Goal: Communication & Community: Ask a question

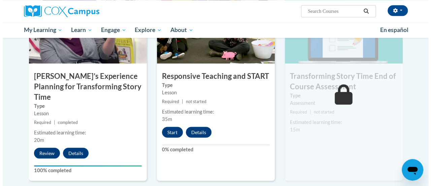
scroll to position [561, 0]
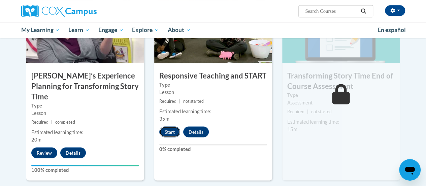
click at [170, 132] on button "Start" at bounding box center [169, 131] width 21 height 11
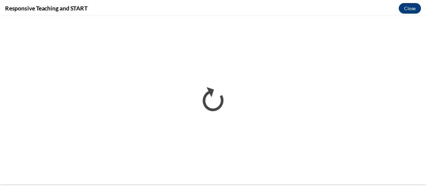
scroll to position [0, 0]
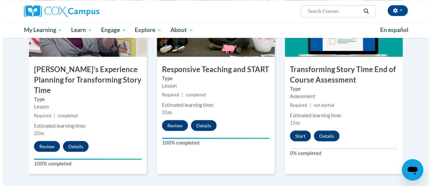
scroll to position [568, 0]
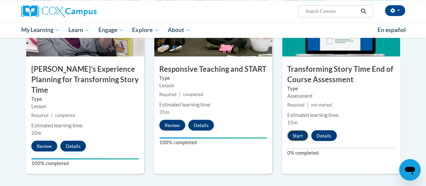
click at [293, 134] on button "Start" at bounding box center [297, 135] width 21 height 11
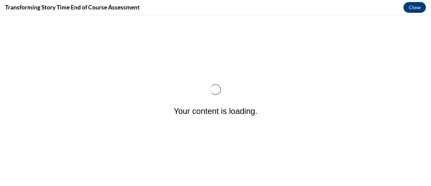
scroll to position [0, 0]
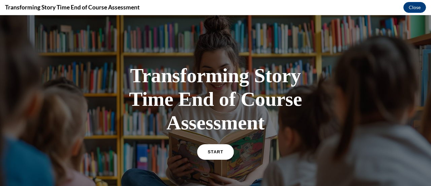
click at [208, 150] on span "START" at bounding box center [215, 151] width 15 height 5
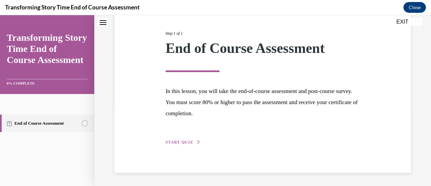
click at [194, 142] on button "START QUIZ" at bounding box center [183, 142] width 35 height 6
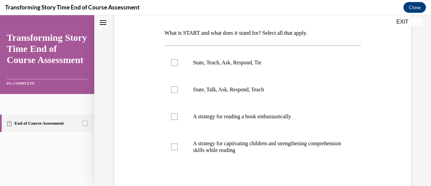
scroll to position [101, 0]
click at [189, 69] on label "State, Teach, Ask, Respond, Tie" at bounding box center [262, 62] width 196 height 27
click at [178, 66] on input "State, Teach, Ask, Respond, Tie" at bounding box center [174, 62] width 7 height 7
checkbox input "true"
click at [234, 152] on p "A strategy for captivating children and strengthening comprehension skills whil…" at bounding box center [268, 146] width 151 height 13
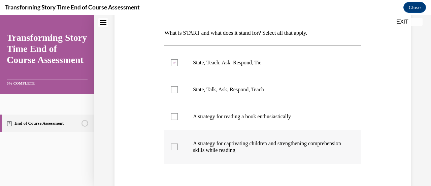
click at [178, 150] on input "A strategy for captivating children and strengthening comprehension skills whil…" at bounding box center [174, 146] width 7 height 7
checkbox input "true"
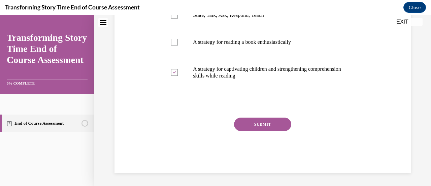
click at [264, 125] on button "SUBMIT" at bounding box center [262, 123] width 57 height 13
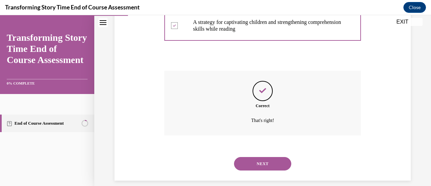
scroll to position [230, 0]
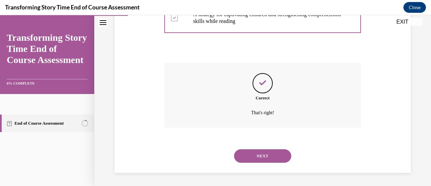
click at [263, 159] on button "NEXT" at bounding box center [262, 155] width 57 height 13
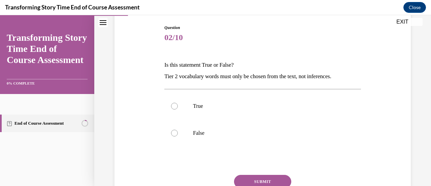
scroll to position [69, 0]
click at [191, 136] on label "False" at bounding box center [262, 132] width 196 height 27
click at [178, 136] on input "False" at bounding box center [174, 132] width 7 height 7
radio input "true"
click at [257, 180] on button "SUBMIT" at bounding box center [262, 180] width 57 height 13
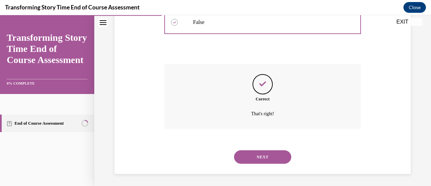
scroll to position [181, 0]
click at [257, 159] on button "NEXT" at bounding box center [262, 155] width 57 height 13
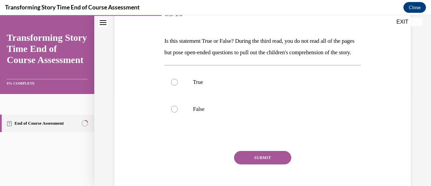
scroll to position [95, 0]
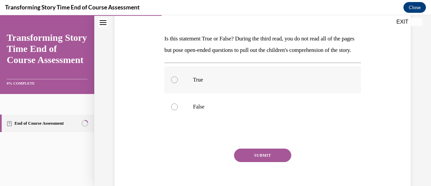
click at [179, 93] on label "True" at bounding box center [262, 79] width 196 height 27
click at [178, 83] on input "True" at bounding box center [174, 79] width 7 height 7
radio input "true"
click at [256, 162] on button "SUBMIT" at bounding box center [262, 154] width 57 height 13
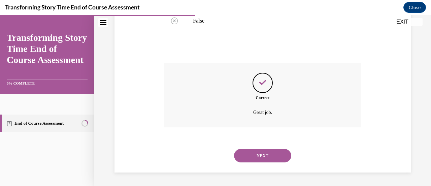
scroll to position [192, 0]
click at [247, 157] on button "NEXT" at bounding box center [262, 155] width 57 height 13
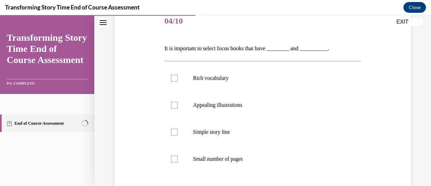
scroll to position [88, 0]
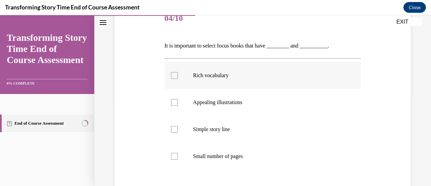
click at [209, 72] on p "Rich vocabulary" at bounding box center [268, 75] width 151 height 7
click at [178, 72] on input "Rich vocabulary" at bounding box center [174, 75] width 7 height 7
checkbox input "true"
click at [220, 102] on p "Appealing illustrations" at bounding box center [268, 102] width 151 height 7
click at [178, 102] on input "Appealing illustrations" at bounding box center [174, 102] width 7 height 7
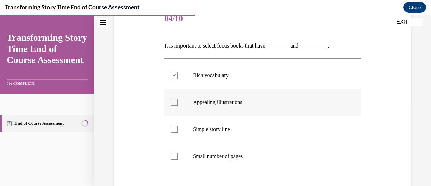
checkbox input "true"
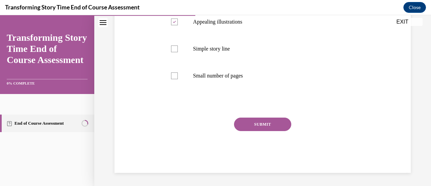
click at [249, 128] on button "SUBMIT" at bounding box center [262, 123] width 57 height 13
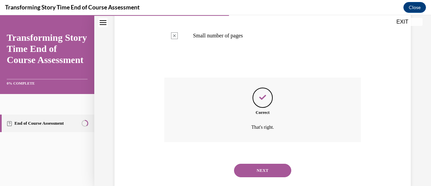
scroll to position [223, 0]
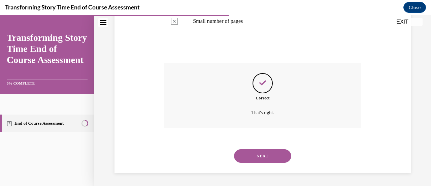
click at [252, 160] on button "NEXT" at bounding box center [262, 155] width 57 height 13
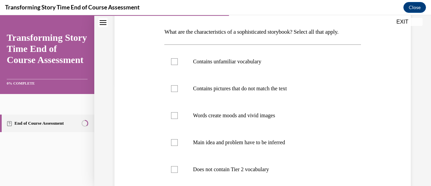
scroll to position [103, 0]
click at [182, 66] on label "Contains unfamiliar vocabulary" at bounding box center [262, 60] width 196 height 27
click at [178, 64] on input "Contains unfamiliar vocabulary" at bounding box center [174, 61] width 7 height 7
checkbox input "true"
click at [199, 99] on label "Contains pictures that do not match the text" at bounding box center [262, 87] width 196 height 27
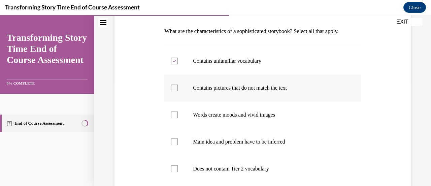
click at [178, 91] on input "Contains pictures that do not match the text" at bounding box center [174, 87] width 7 height 7
checkbox input "true"
click at [209, 119] on label "Words create moods and vivid images" at bounding box center [262, 114] width 196 height 27
click at [178, 118] on input "Words create moods and vivid images" at bounding box center [174, 114] width 7 height 7
checkbox input "true"
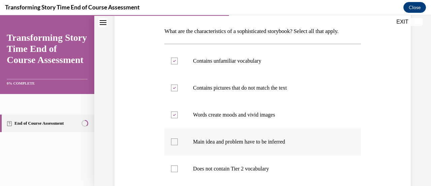
click at [217, 134] on label "Main idea and problem have to be inferred" at bounding box center [262, 141] width 196 height 27
click at [178, 138] on input "Main idea and problem have to be inferred" at bounding box center [174, 141] width 7 height 7
checkbox input "true"
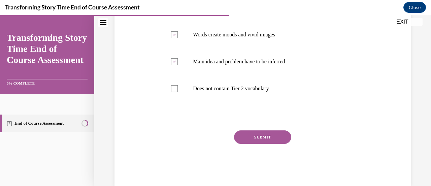
click at [248, 142] on button "SUBMIT" at bounding box center [262, 136] width 57 height 13
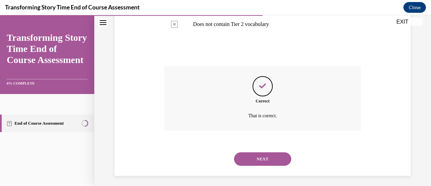
scroll to position [250, 0]
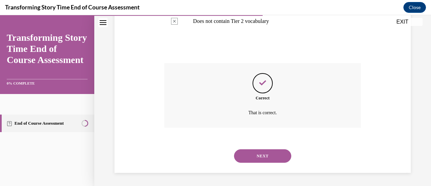
click at [254, 162] on button "NEXT" at bounding box center [262, 155] width 57 height 13
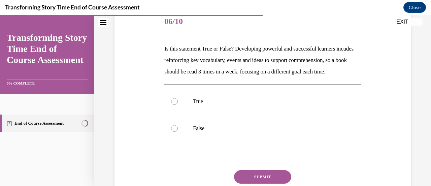
scroll to position [87, 0]
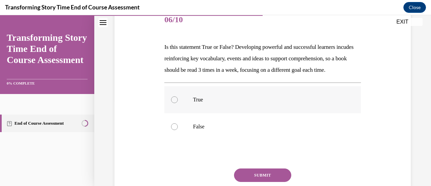
click at [193, 113] on label "True" at bounding box center [262, 99] width 196 height 27
click at [178, 103] on input "True" at bounding box center [174, 99] width 7 height 7
radio input "true"
click at [260, 182] on button "SUBMIT" at bounding box center [262, 174] width 57 height 13
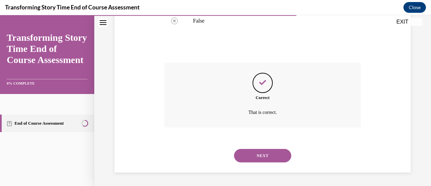
scroll to position [204, 0]
click at [245, 159] on button "NEXT" at bounding box center [262, 155] width 57 height 13
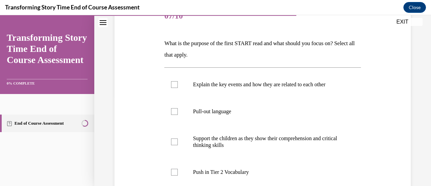
scroll to position [91, 0]
click at [221, 86] on p "Explain the key events and how they are related to each other" at bounding box center [268, 84] width 151 height 7
click at [178, 86] on input "Explain the key events and how they are related to each other" at bounding box center [174, 84] width 7 height 7
checkbox input "true"
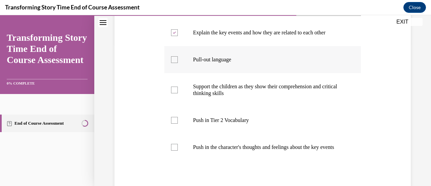
scroll to position [145, 0]
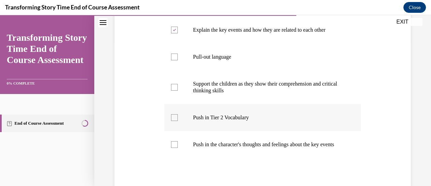
click at [210, 120] on p "Push in Tier 2 Vocabulary" at bounding box center [268, 117] width 151 height 7
click at [178, 120] on input "Push in Tier 2 Vocabulary" at bounding box center [174, 117] width 7 height 7
checkbox input "true"
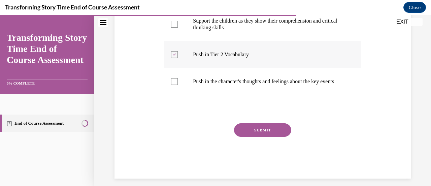
scroll to position [220, 0]
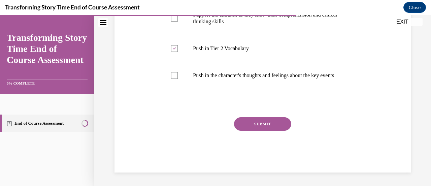
click at [253, 130] on button "SUBMIT" at bounding box center [262, 123] width 57 height 13
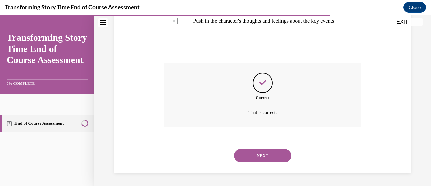
scroll to position [275, 0]
click at [252, 160] on button "NEXT" at bounding box center [262, 155] width 57 height 13
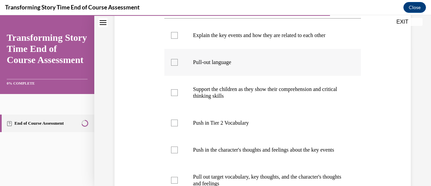
scroll to position [142, 0]
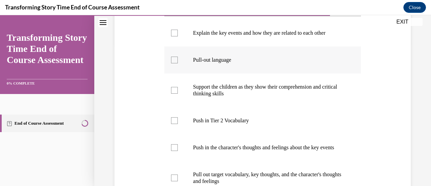
click at [210, 120] on p "Push in Tier 2 Vocabulary" at bounding box center [268, 120] width 151 height 7
click at [178, 120] on input "Push in Tier 2 Vocabulary" at bounding box center [174, 120] width 7 height 7
checkbox input "true"
click at [216, 140] on label "Push in the character's thoughts and feelings about the key events" at bounding box center [262, 147] width 196 height 27
click at [178, 144] on input "Push in the character's thoughts and feelings about the key events" at bounding box center [174, 147] width 7 height 7
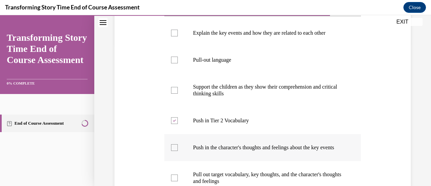
checkbox input "true"
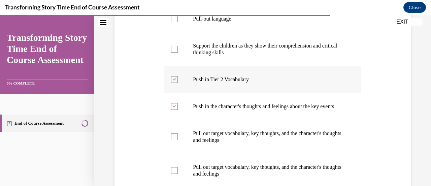
scroll to position [288, 0]
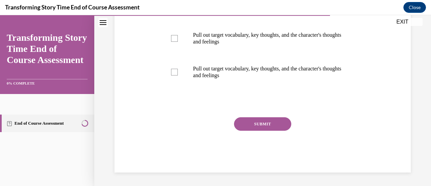
click at [252, 121] on button "SUBMIT" at bounding box center [262, 123] width 57 height 13
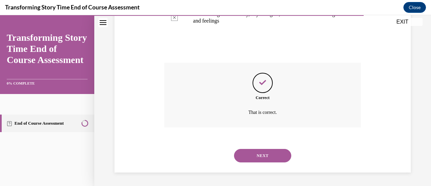
scroll to position [342, 0]
click at [255, 153] on button "NEXT" at bounding box center [262, 155] width 57 height 13
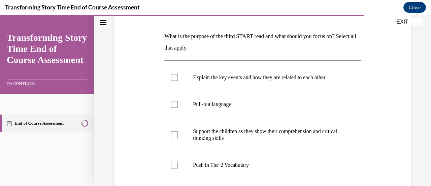
scroll to position [98, 0]
click at [190, 102] on label "Pull-out language" at bounding box center [262, 103] width 196 height 27
click at [178, 102] on input "Pull-out language" at bounding box center [174, 104] width 7 height 7
checkbox input "true"
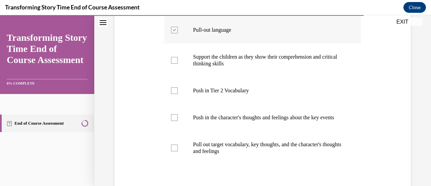
scroll to position [172, 0]
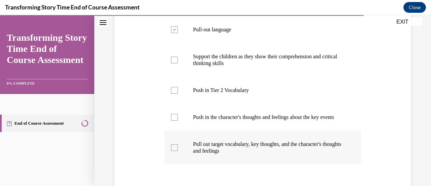
click at [218, 151] on p "Pull out target vocabulary, key thoughts, and the character's thoughts and feel…" at bounding box center [268, 147] width 151 height 13
click at [178, 151] on input "Pull out target vocabulary, key thoughts, and the character's thoughts and feel…" at bounding box center [174, 147] width 7 height 7
checkbox input "true"
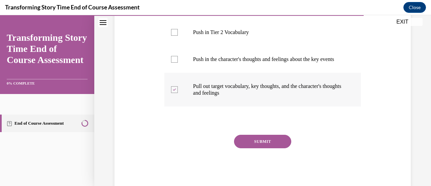
scroll to position [254, 0]
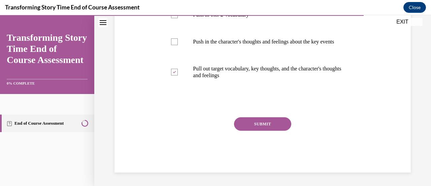
click at [260, 131] on div "SUBMIT" at bounding box center [262, 134] width 196 height 34
click at [259, 127] on button "SUBMIT" at bounding box center [262, 123] width 57 height 13
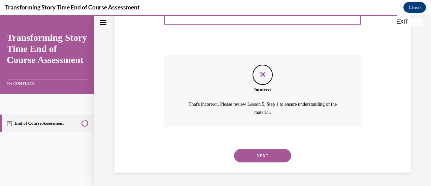
scroll to position [316, 0]
click at [249, 157] on button "NEXT" at bounding box center [262, 155] width 57 height 13
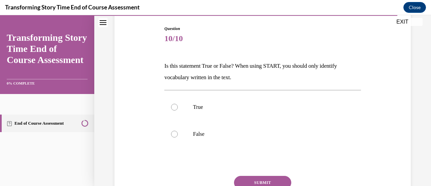
scroll to position [84, 0]
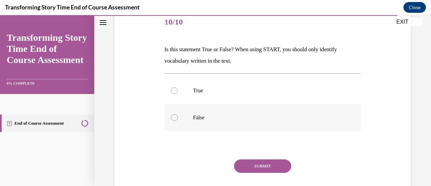
click at [182, 124] on label "False" at bounding box center [262, 117] width 196 height 27
click at [178, 121] on input "False" at bounding box center [174, 117] width 7 height 7
radio input "true"
click at [278, 172] on button "SUBMIT" at bounding box center [262, 165] width 57 height 13
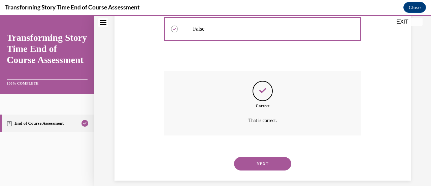
scroll to position [181, 0]
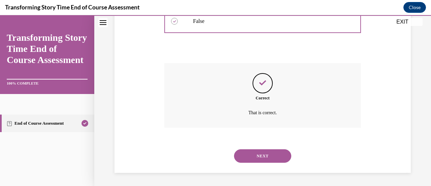
click at [260, 152] on button "NEXT" at bounding box center [262, 155] width 57 height 13
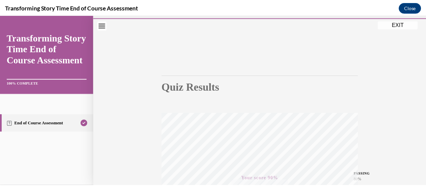
scroll to position [0, 0]
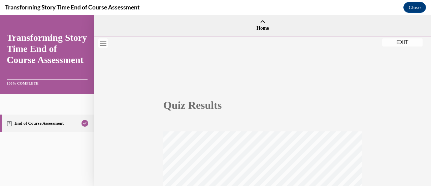
click at [398, 45] on button "EXIT" at bounding box center [402, 42] width 40 height 8
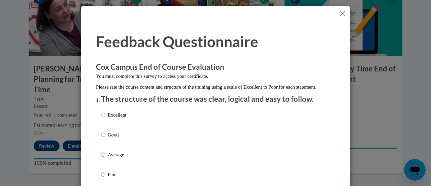
click at [338, 13] on button "Close" at bounding box center [342, 13] width 8 height 8
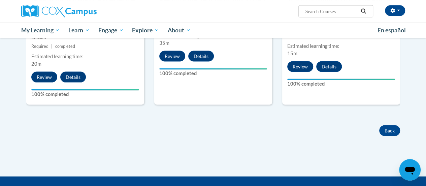
scroll to position [623, 0]
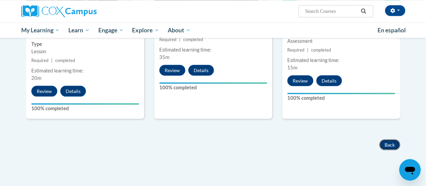
click at [392, 139] on button "Back" at bounding box center [389, 144] width 21 height 11
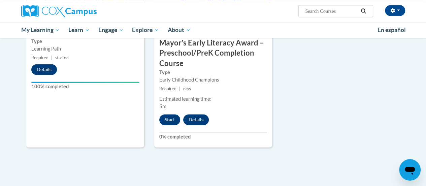
scroll to position [461, 0]
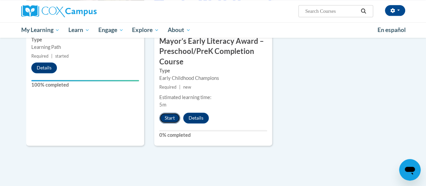
click at [168, 120] on button "Start" at bounding box center [169, 117] width 21 height 11
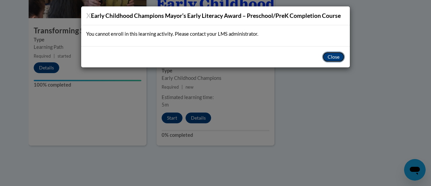
click at [330, 55] on button "Close" at bounding box center [333, 56] width 23 height 11
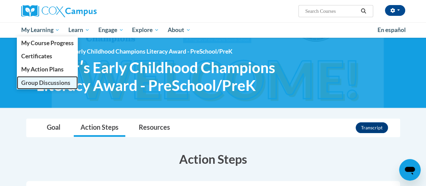
click at [49, 84] on span "Group Discussions" at bounding box center [45, 82] width 49 height 7
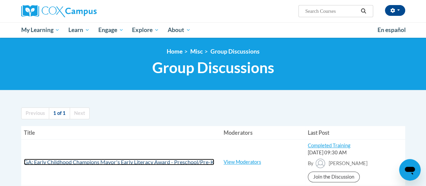
click at [147, 158] on span "GA: Early Childhood Champions Mayor's Early Literacy Award - Preschool/Pre-K" at bounding box center [119, 161] width 190 height 6
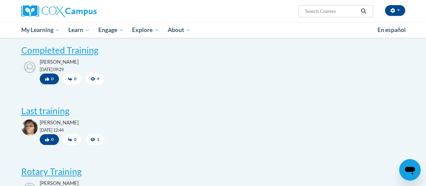
scroll to position [235, 0]
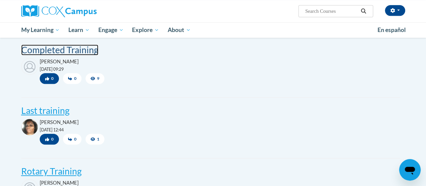
click at [72, 55] on post "Completed Training" at bounding box center [59, 49] width 77 height 11
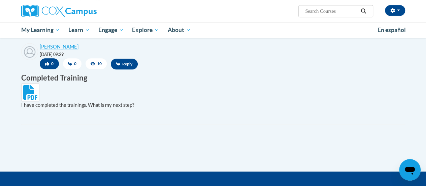
scroll to position [230, 0]
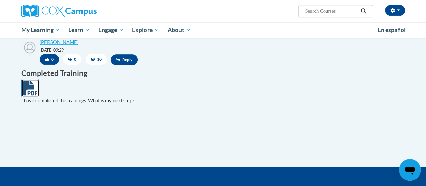
click at [25, 89] on icon at bounding box center [30, 87] width 14 height 15
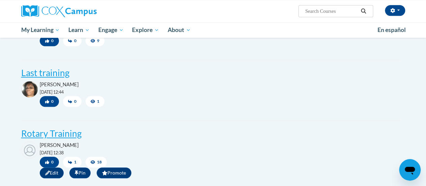
scroll to position [273, 0]
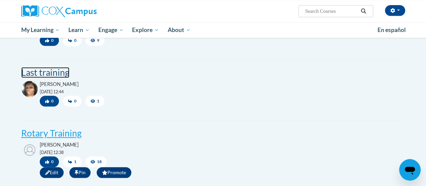
click at [58, 78] on post "Last training" at bounding box center [45, 72] width 48 height 11
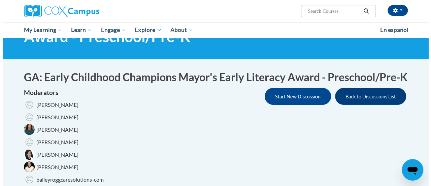
scroll to position [47, 0]
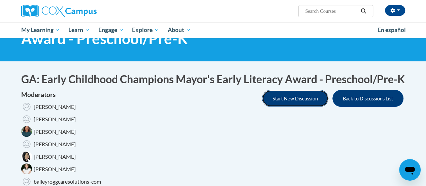
click at [303, 107] on button "Start New Discussion" at bounding box center [295, 98] width 66 height 17
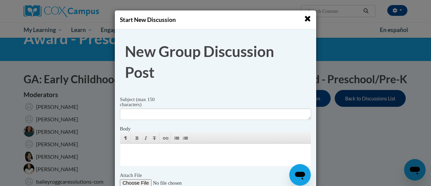
scroll to position [0, 0]
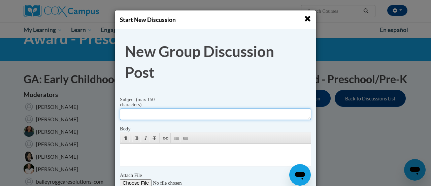
click at [206, 116] on textarea at bounding box center [215, 113] width 191 height 11
type textarea "No Access To Mayor Course"
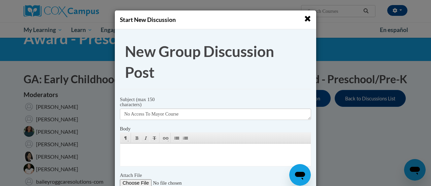
click at [182, 153] on p at bounding box center [215, 151] width 180 height 7
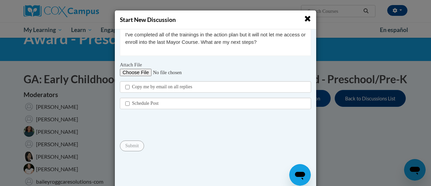
scroll to position [123, 0]
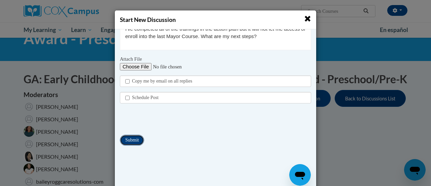
click at [137, 139] on input "Submit" at bounding box center [132, 140] width 24 height 11
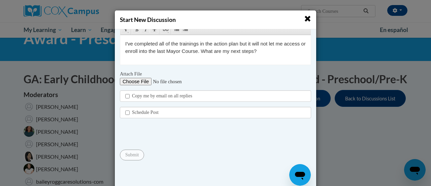
scroll to position [119, 0]
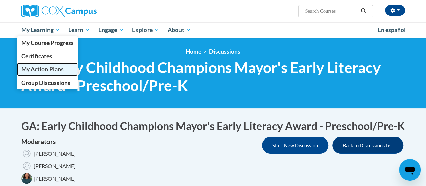
click at [63, 72] on span "My Action Plans" at bounding box center [42, 69] width 42 height 7
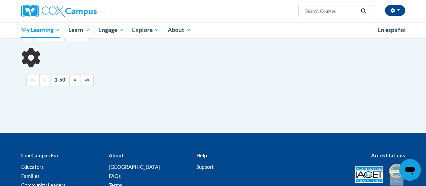
scroll to position [79, 0]
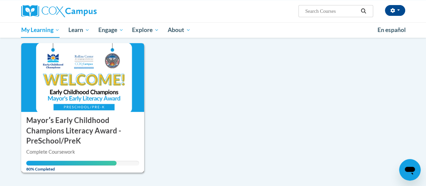
click at [111, 146] on div "More Info Open Complete Coursework Course Code: 1e9714ae 80% Completed Status: …" at bounding box center [82, 158] width 123 height 24
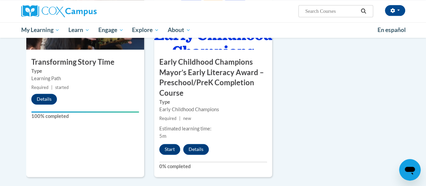
scroll to position [432, 0]
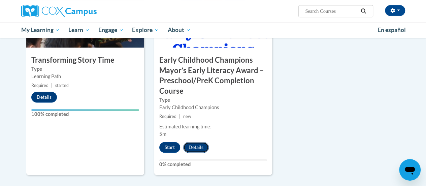
click at [193, 148] on button "Details" at bounding box center [196, 147] width 26 height 11
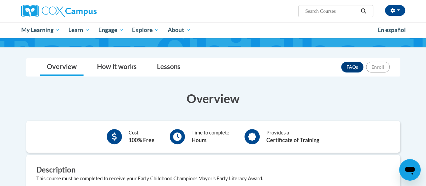
scroll to position [115, 0]
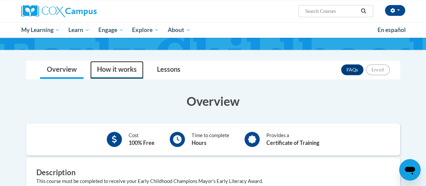
click at [130, 68] on link "How it works" at bounding box center [116, 70] width 53 height 18
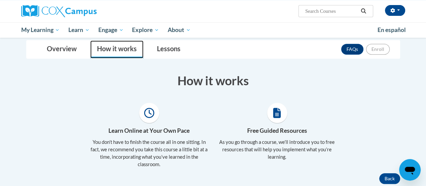
scroll to position [130, 0]
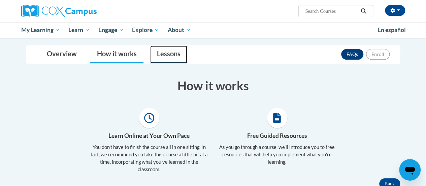
click at [163, 57] on link "Lessons" at bounding box center [168, 54] width 37 height 18
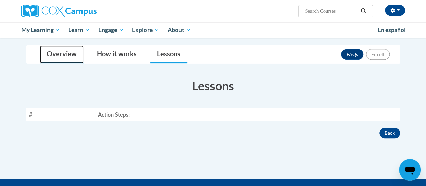
click at [71, 52] on link "Overview" at bounding box center [61, 54] width 43 height 18
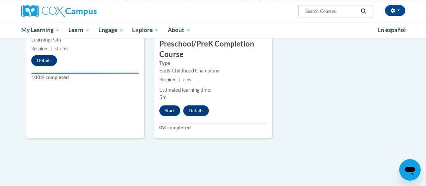
scroll to position [469, 0]
click at [169, 110] on button "Start" at bounding box center [169, 110] width 21 height 11
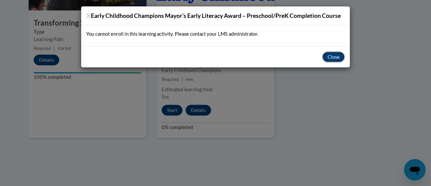
click at [333, 56] on button "Close" at bounding box center [333, 56] width 23 height 11
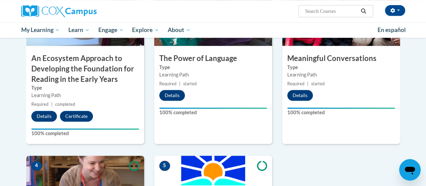
scroll to position [256, 0]
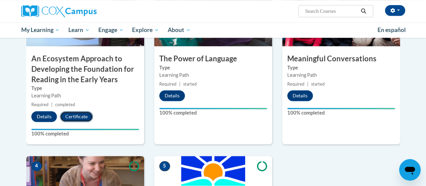
click at [79, 113] on button "Certificate" at bounding box center [76, 116] width 33 height 11
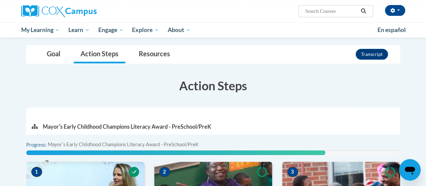
scroll to position [0, 0]
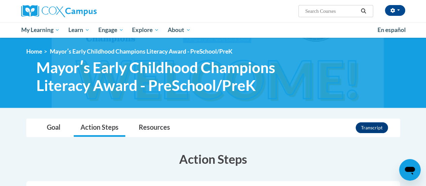
click at [6, 33] on div "Dominique Rudd (America/New_York UTC-04:00) My Profile Inbox My Transcripts Log…" at bounding box center [213, 19] width 426 height 38
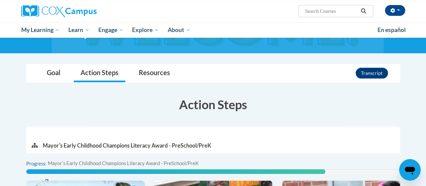
scroll to position [48, 0]
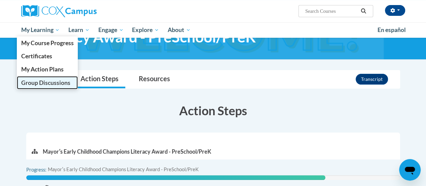
click at [39, 82] on span "Group Discussions" at bounding box center [45, 82] width 49 height 7
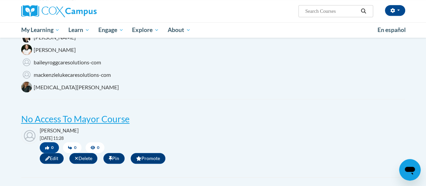
scroll to position [191, 0]
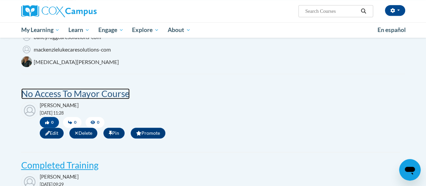
click at [80, 99] on post "No Access To Mayor Course" at bounding box center [75, 93] width 108 height 11
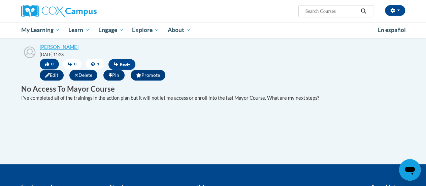
scroll to position [227, 0]
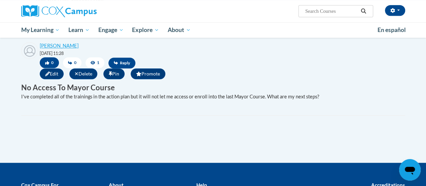
click at [95, 62] on span "1" at bounding box center [94, 62] width 19 height 11
click at [139, 95] on p "I've completed all of the trainings in the action plan but it will not let me a…" at bounding box center [210, 96] width 378 height 7
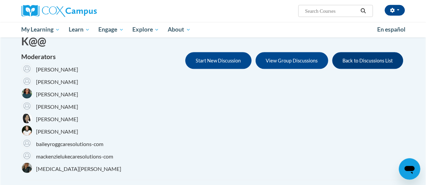
scroll to position [81, 0]
